Goal: Task Accomplishment & Management: Use online tool/utility

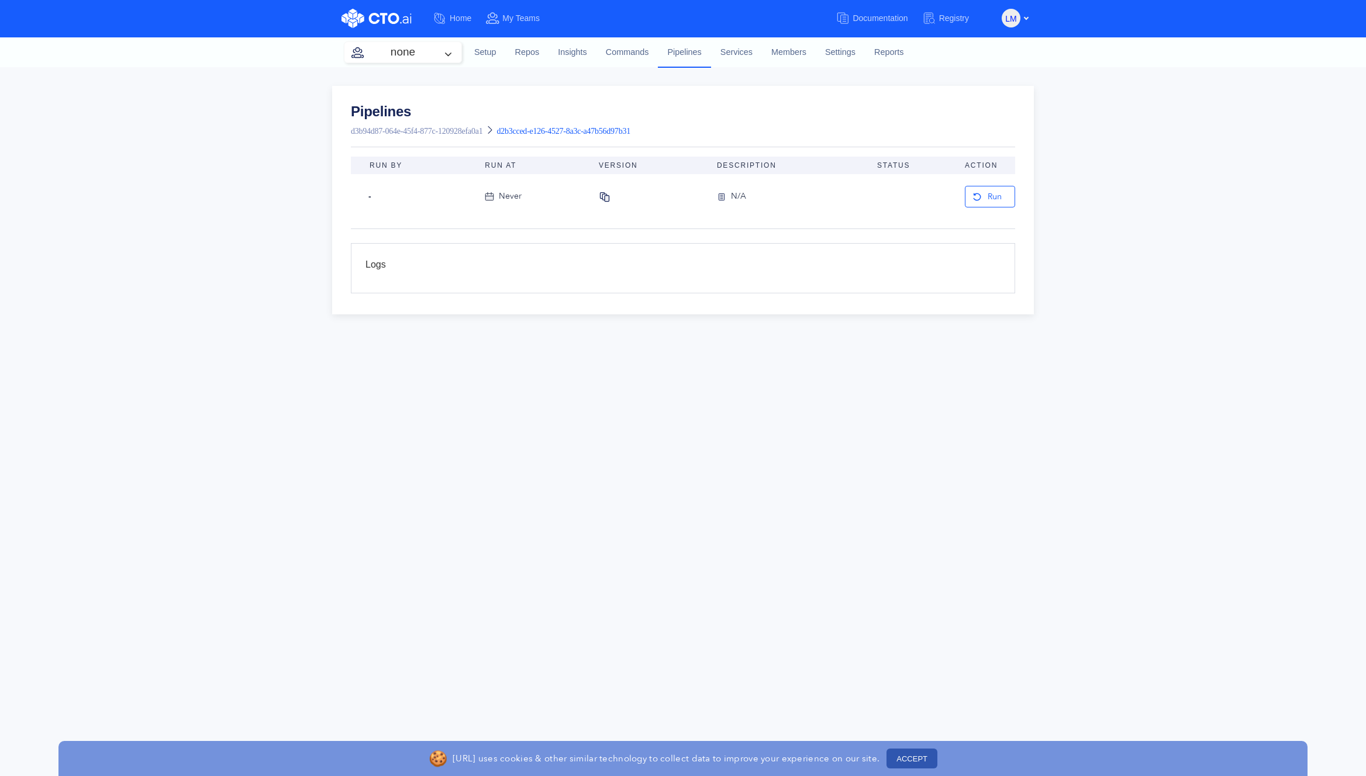
click at [629, 132] on span "d2b3cced-e126-4527-8a3c-a47b56d97b31" at bounding box center [563, 131] width 134 height 9
click at [482, 131] on link "d3b94d87-064e-45f4-877c-120928efa0a1" at bounding box center [417, 131] width 132 height 9
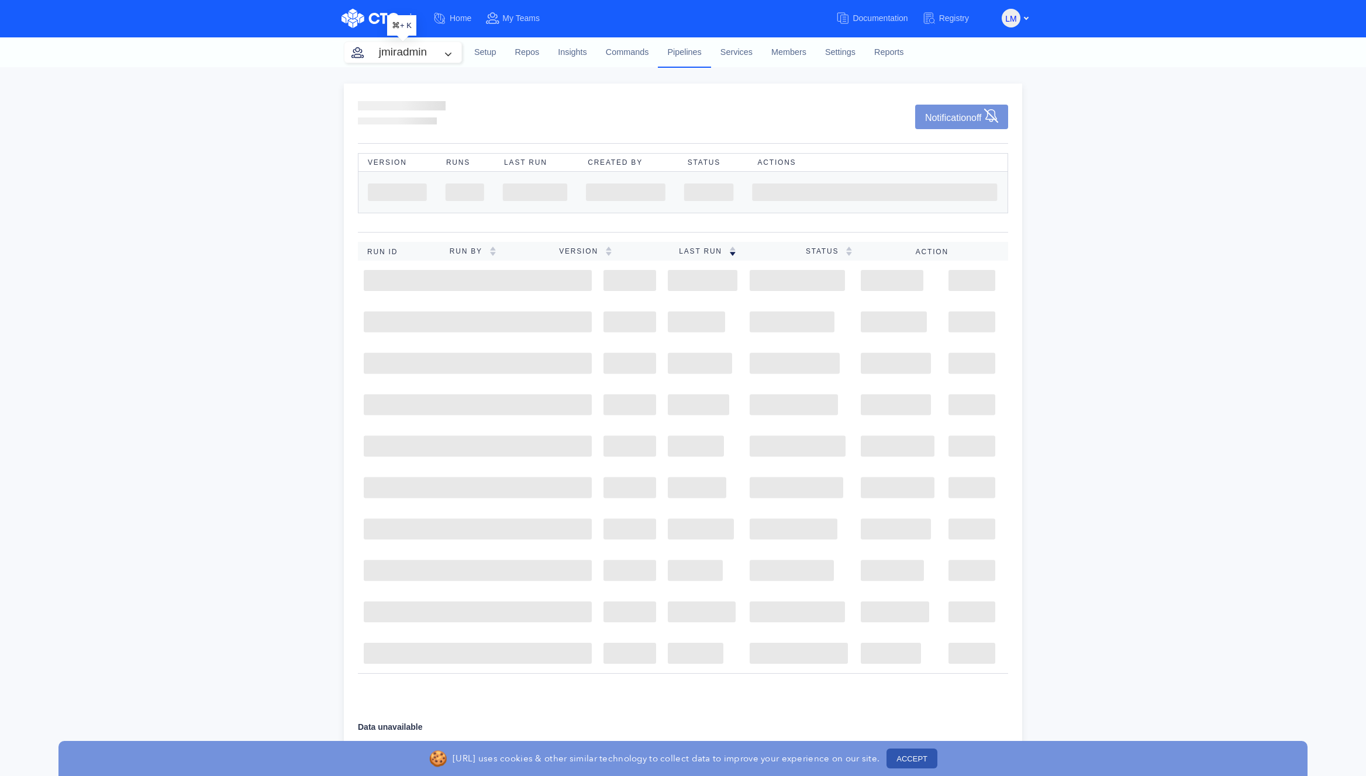
click at [451, 54] on button "jmiradmin" at bounding box center [402, 52] width 117 height 20
click at [557, 56] on link "Insights" at bounding box center [572, 53] width 48 height 32
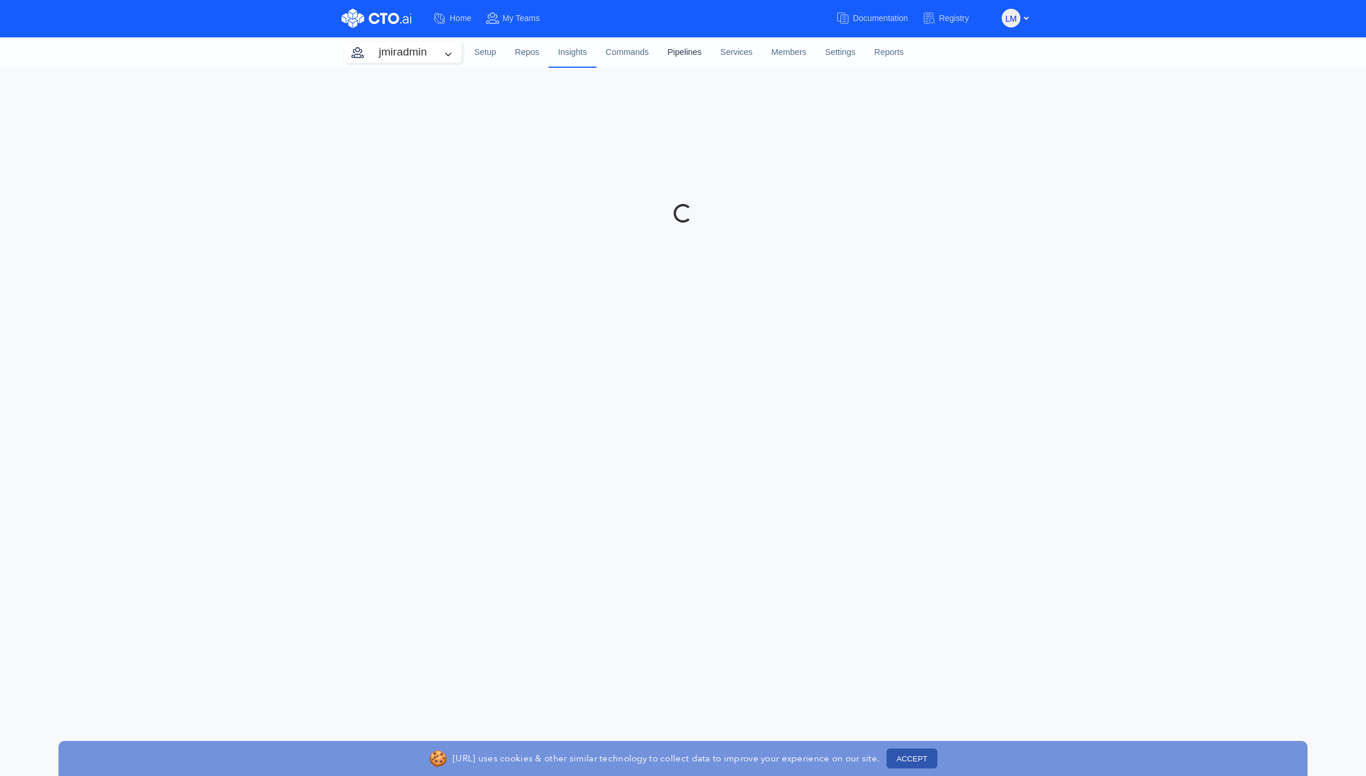
click at [706, 49] on link "Pipelines" at bounding box center [684, 53] width 53 height 32
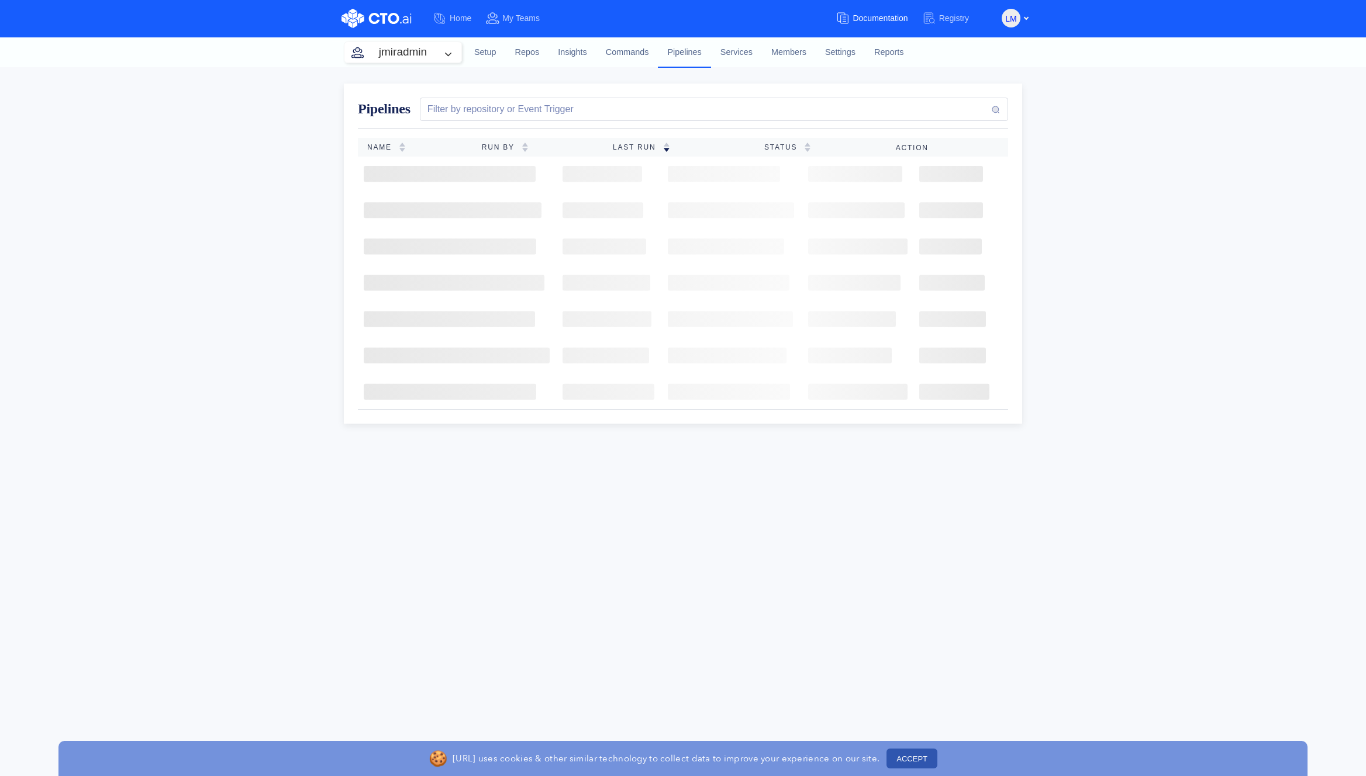
click at [857, 23] on span "Documentation" at bounding box center [879, 17] width 55 height 9
click at [951, 15] on span "Registry" at bounding box center [954, 17] width 30 height 9
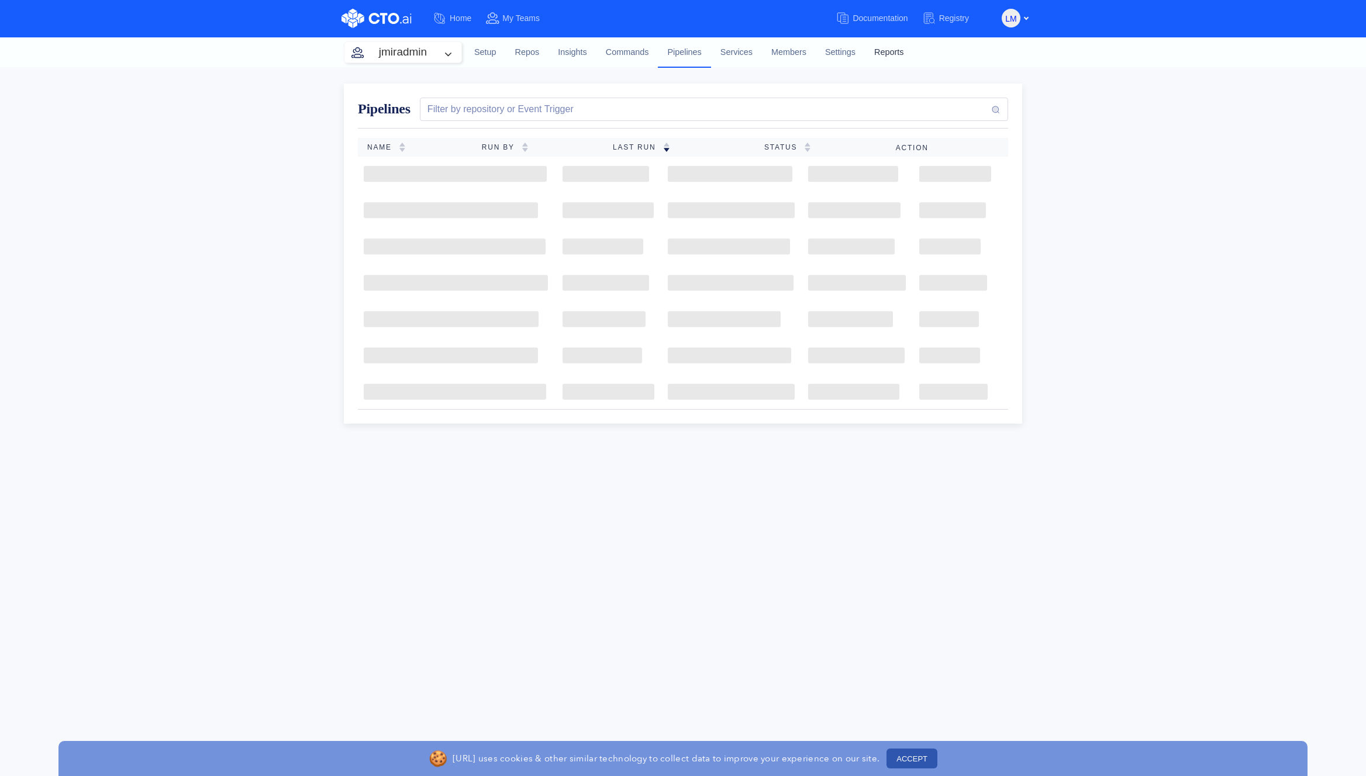
click at [895, 54] on link "Reports" at bounding box center [889, 53] width 48 height 32
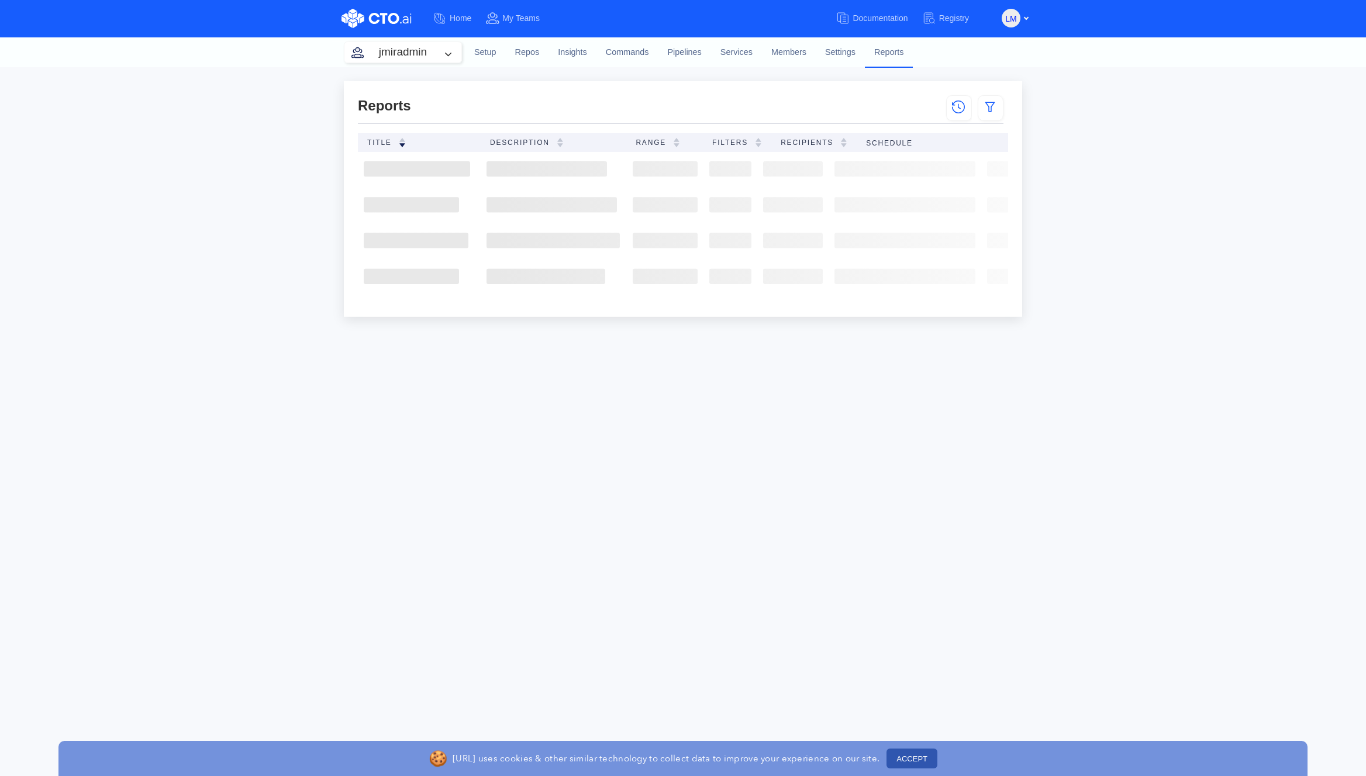
click at [403, 141] on img at bounding box center [402, 142] width 7 height 9
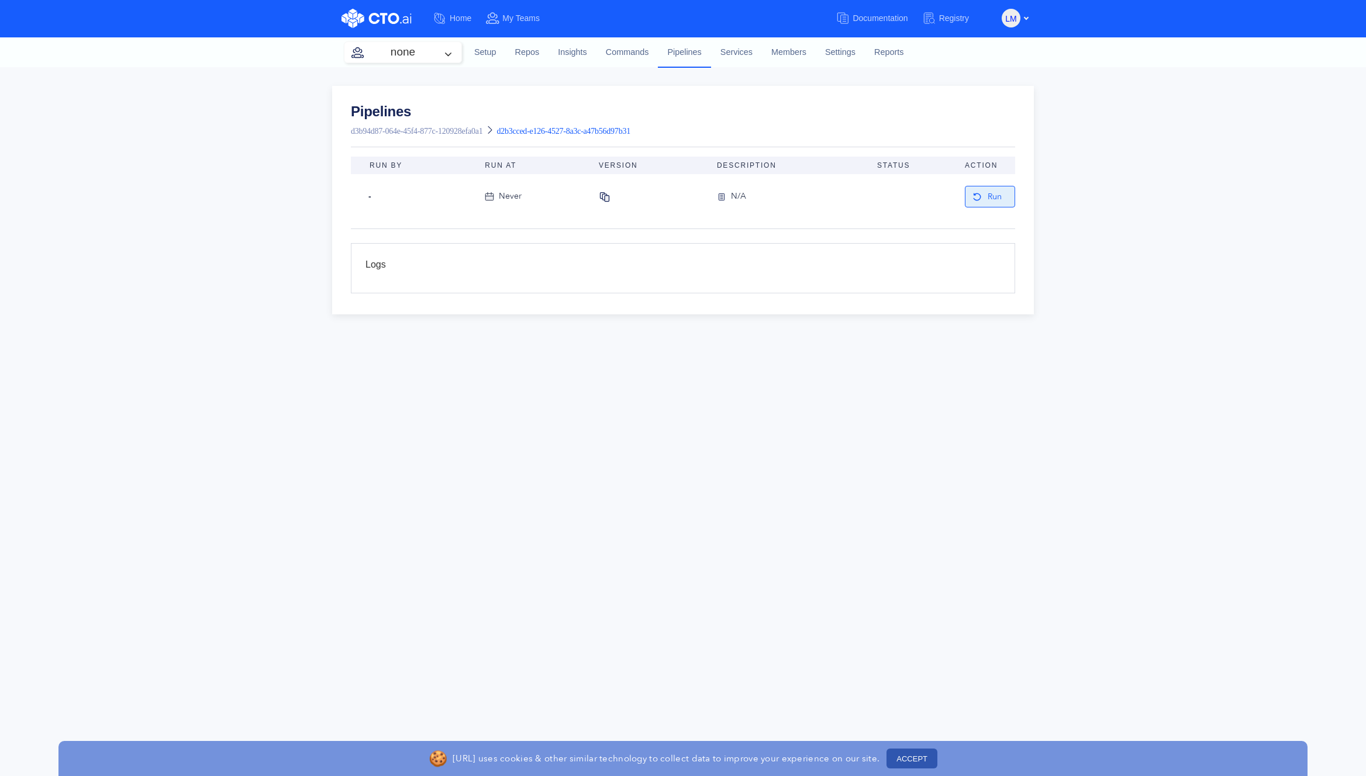
click at [997, 196] on button "Run" at bounding box center [990, 197] width 50 height 22
click at [630, 110] on link "Pipelines" at bounding box center [490, 112] width 279 height 14
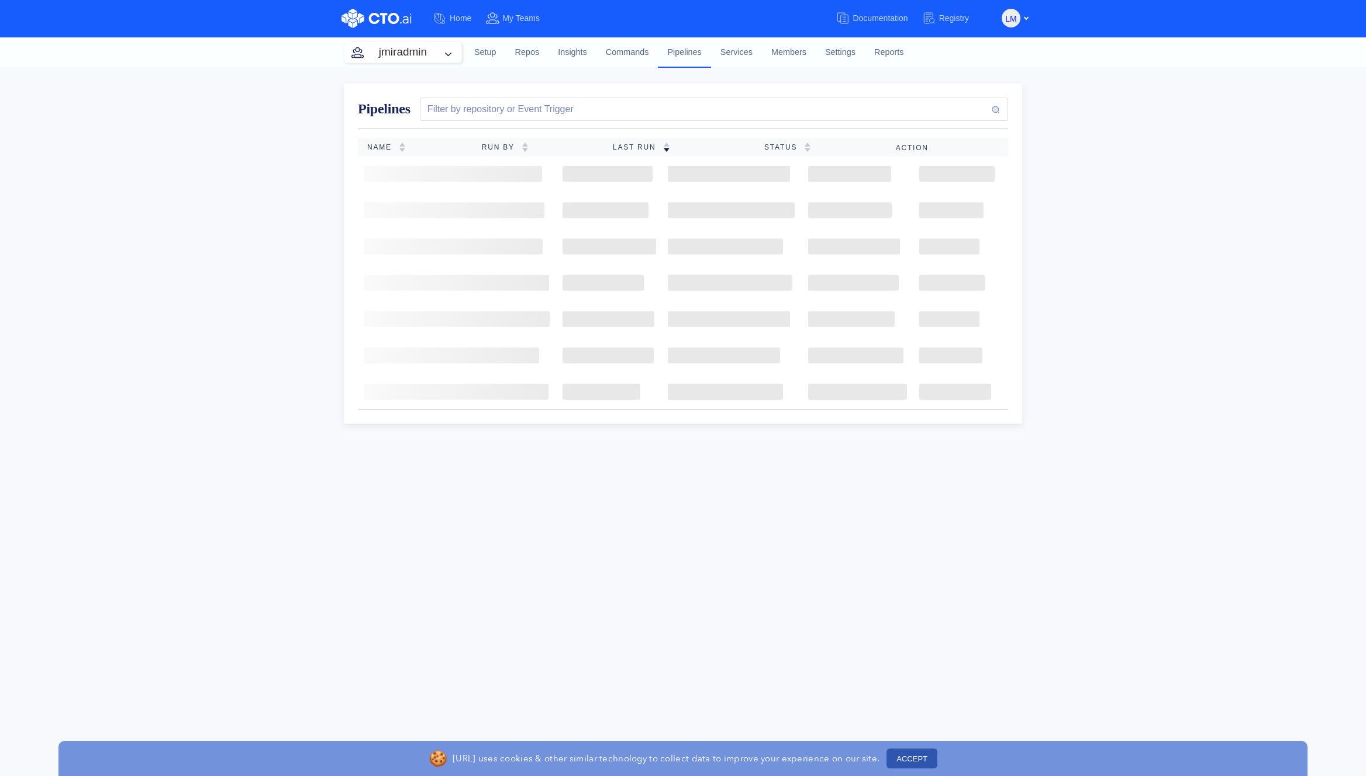
click at [649, 112] on div "Filter by repository or Event Trigger" at bounding box center [714, 109] width 588 height 23
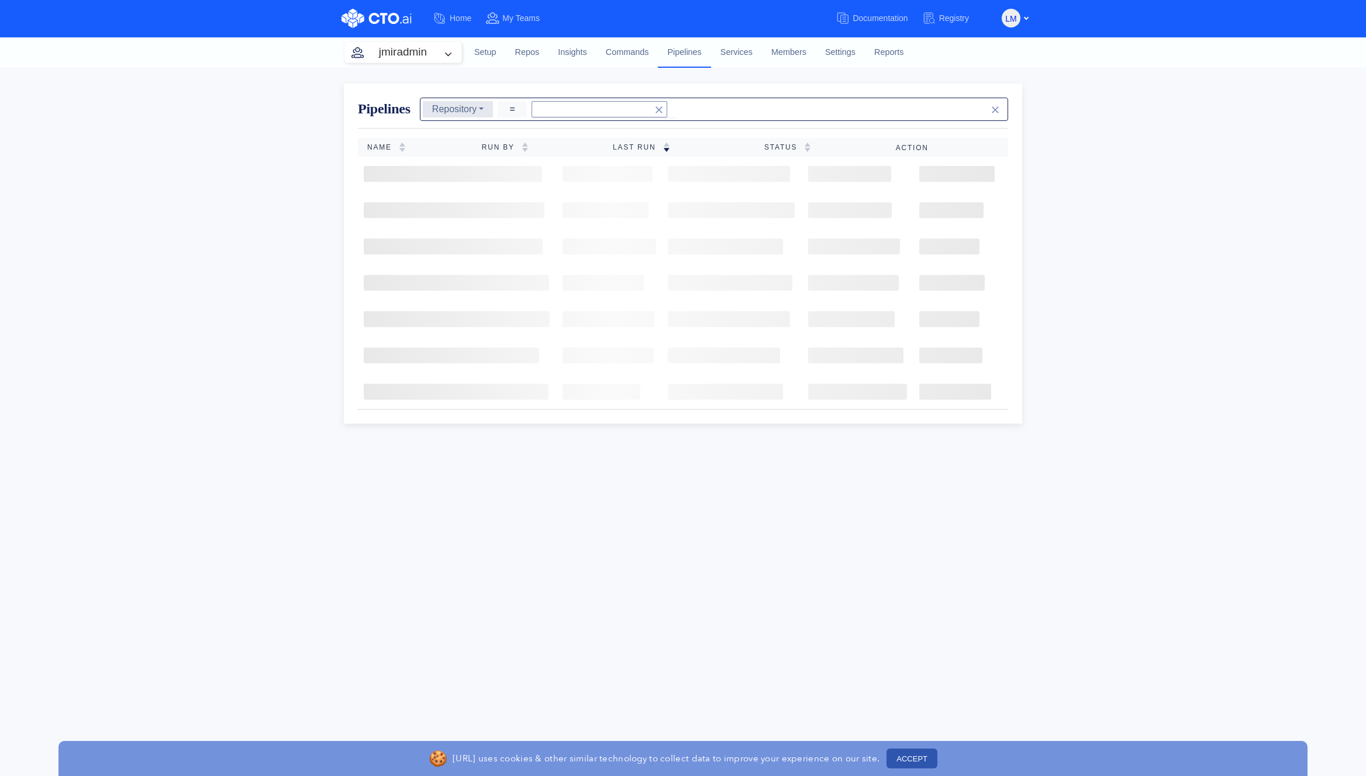
click at [481, 110] on button "Repository" at bounding box center [458, 109] width 71 height 16
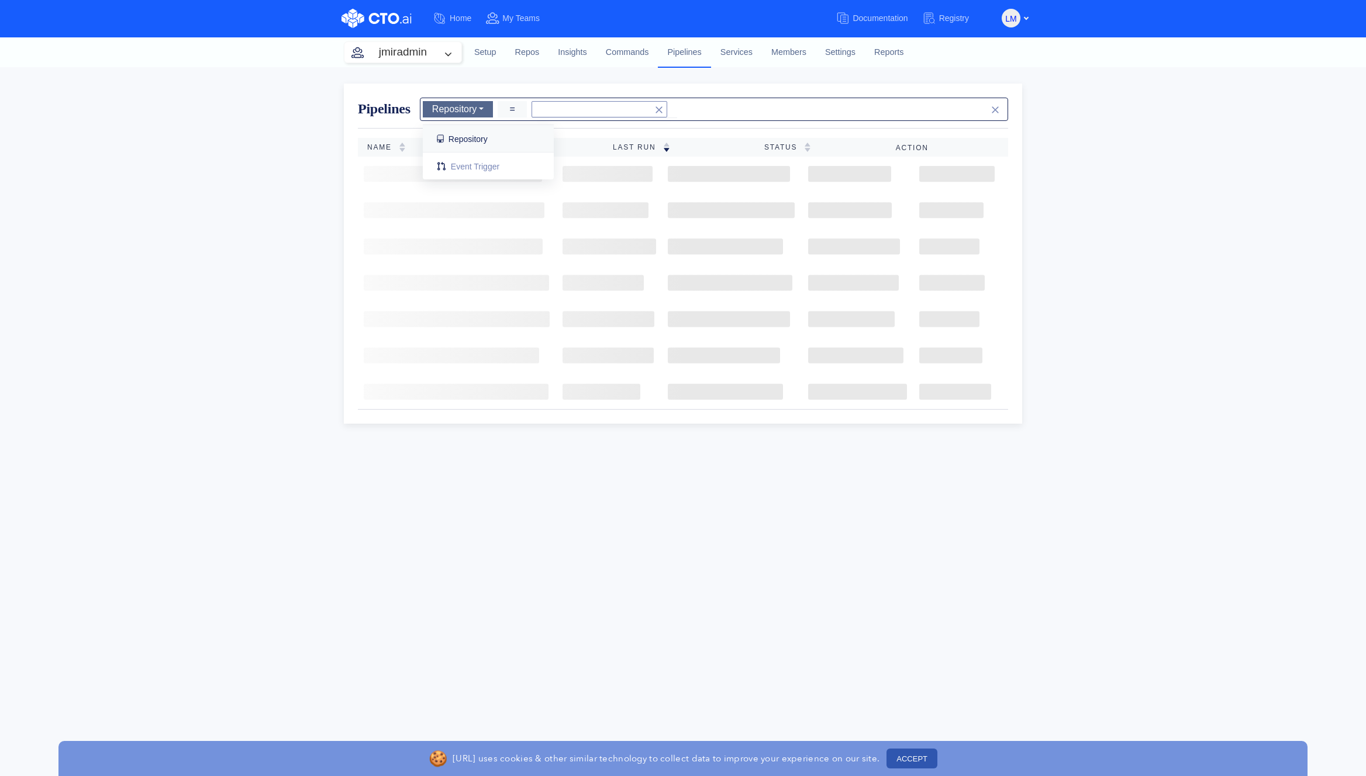
click at [481, 110] on button "Repository" at bounding box center [458, 109] width 71 height 16
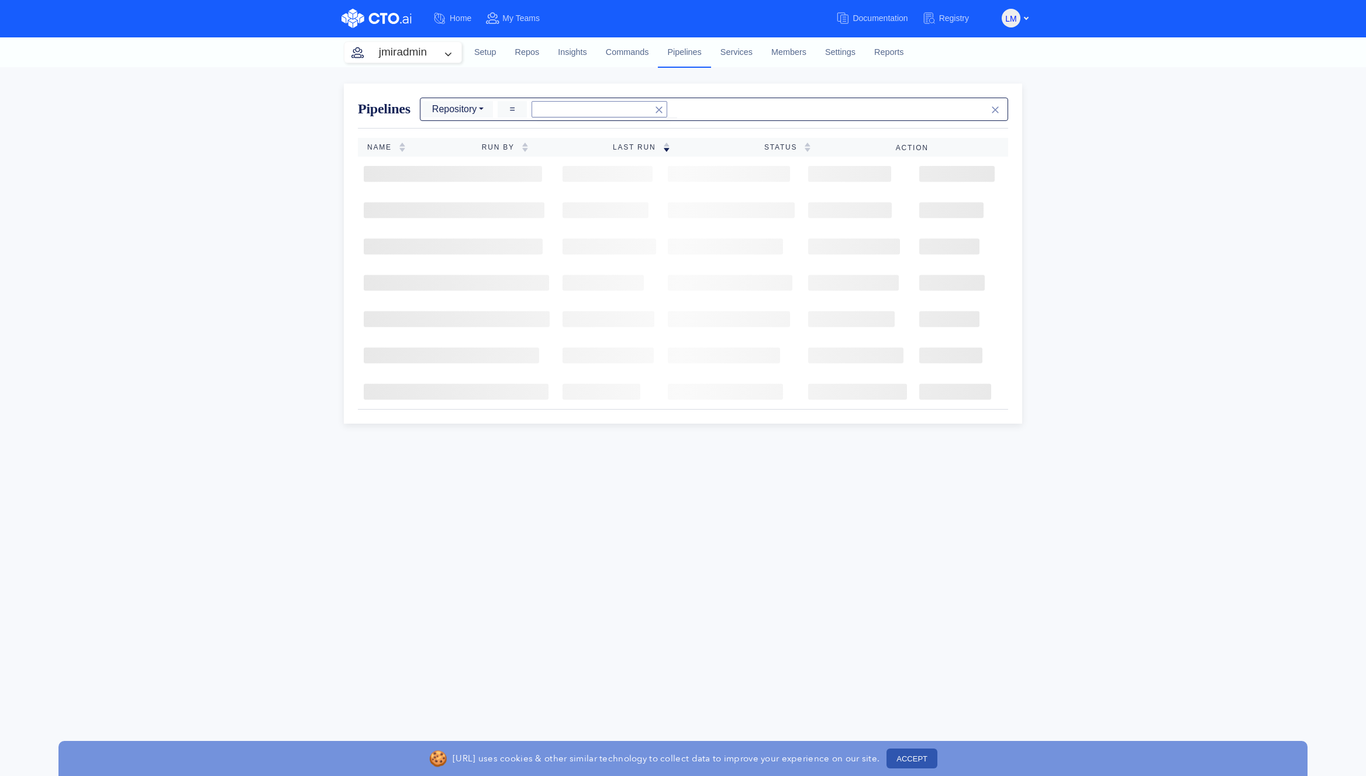
click at [550, 108] on input at bounding box center [599, 109] width 136 height 16
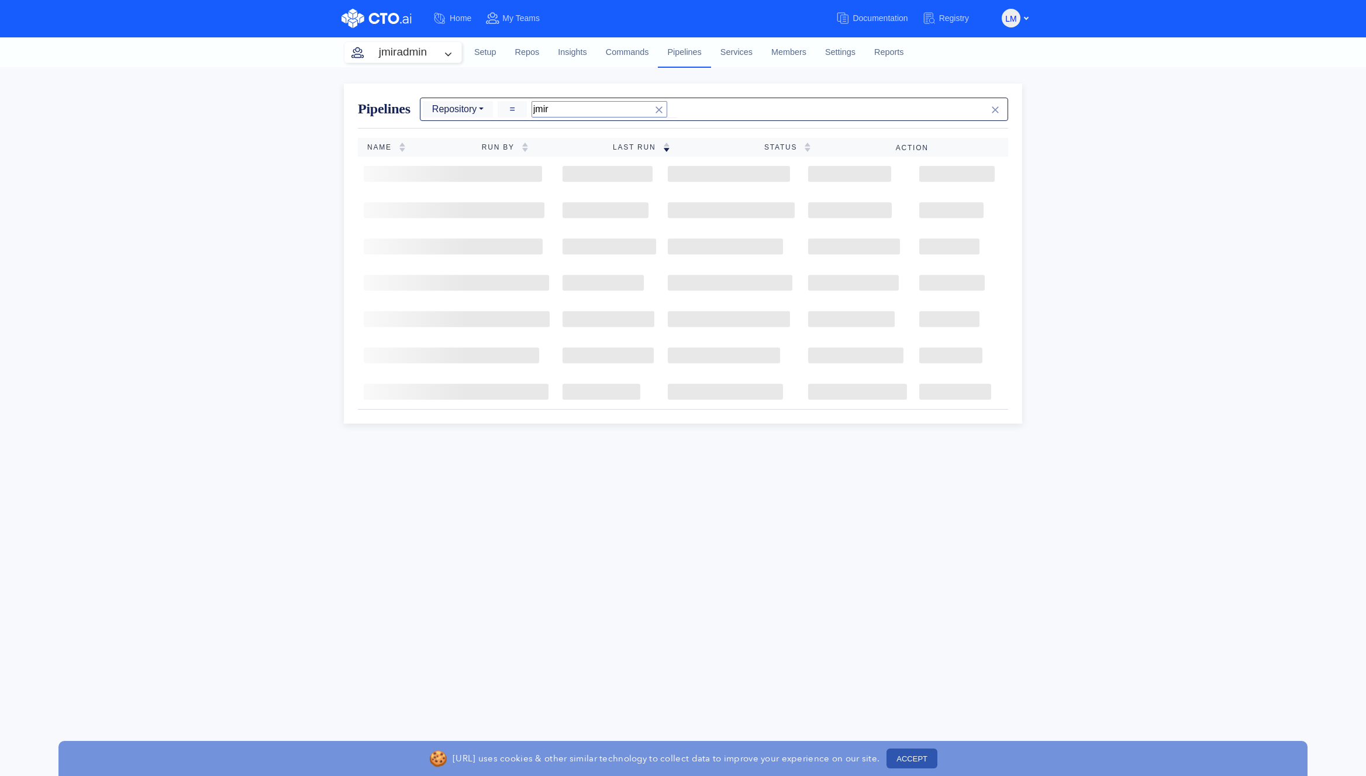
type input "jmirx"
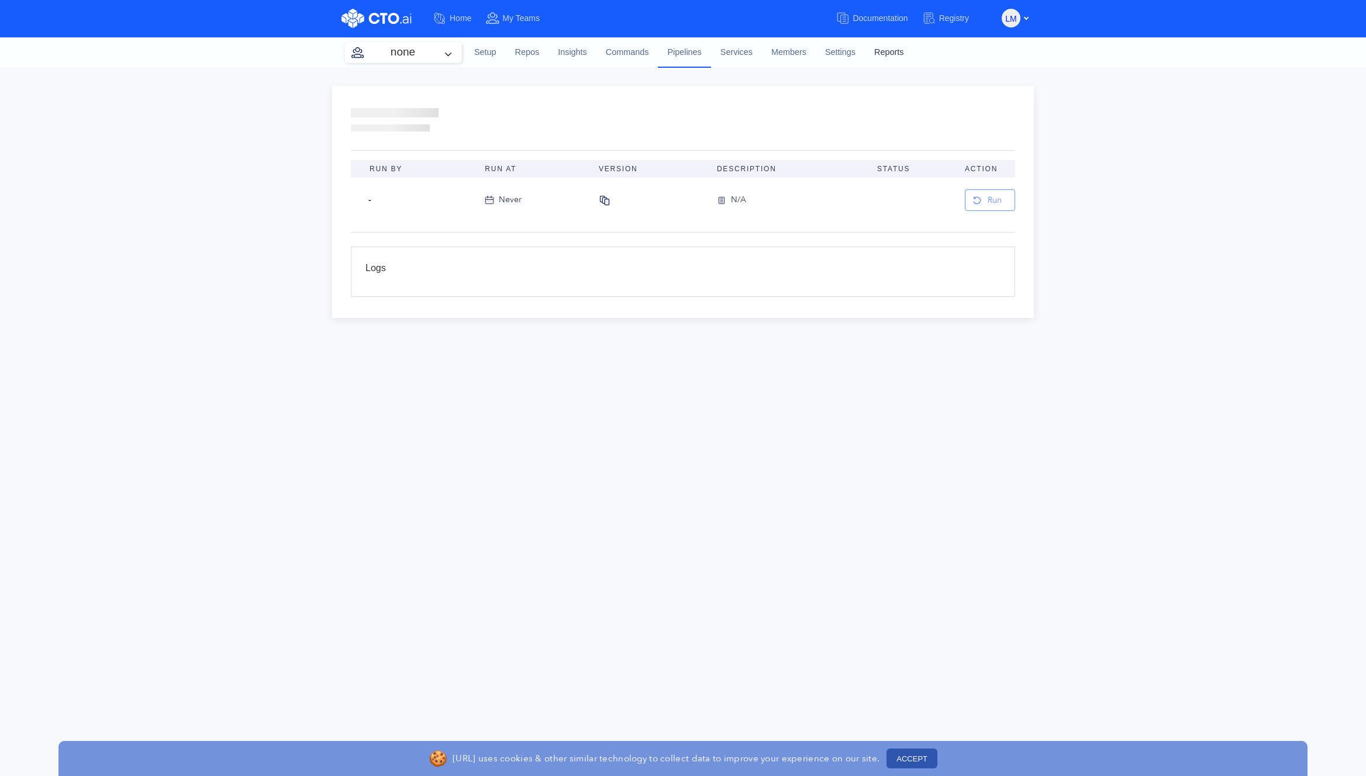
click at [876, 57] on link "Reports" at bounding box center [889, 53] width 48 height 32
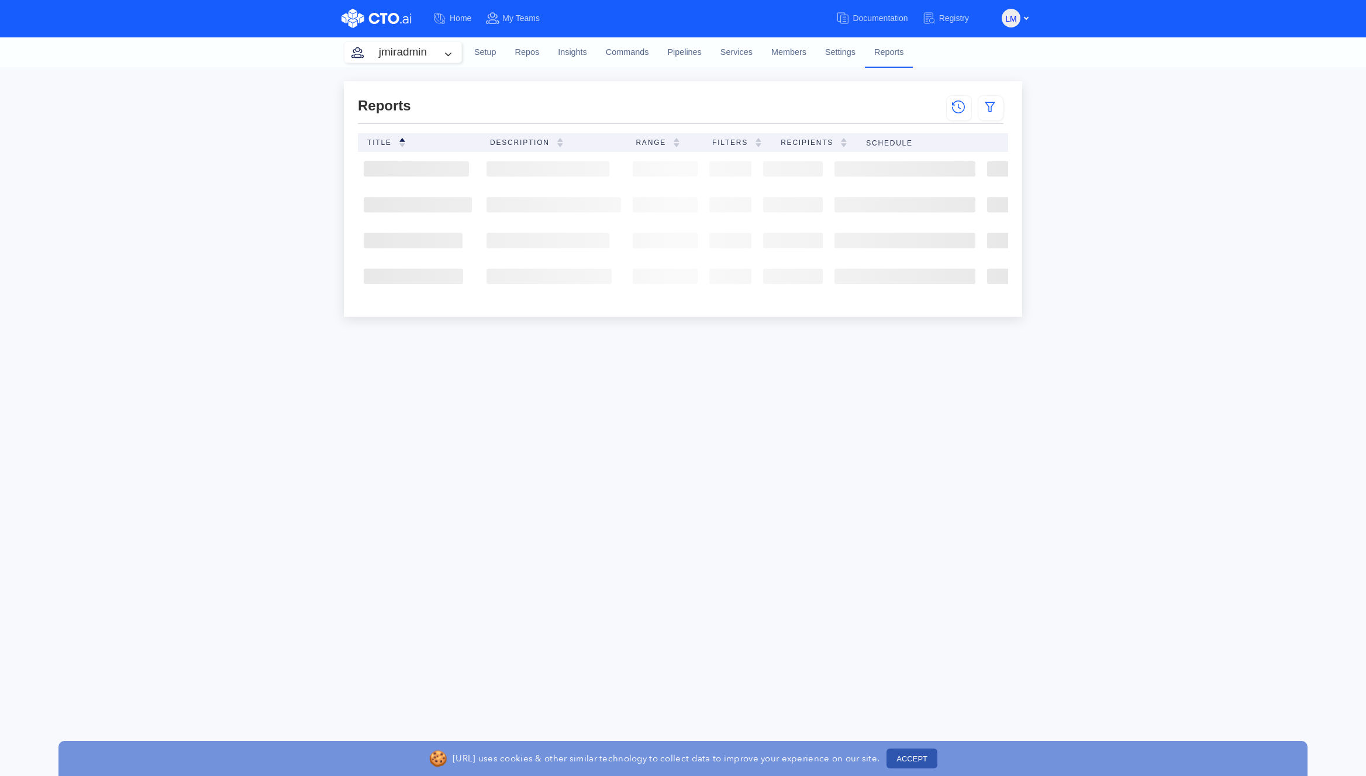
click at [1308, 262] on div "Reports View all Logs No Filters title description range Filters recipients sch…" at bounding box center [683, 421] width 1366 height 709
